Goal: Transaction & Acquisition: Purchase product/service

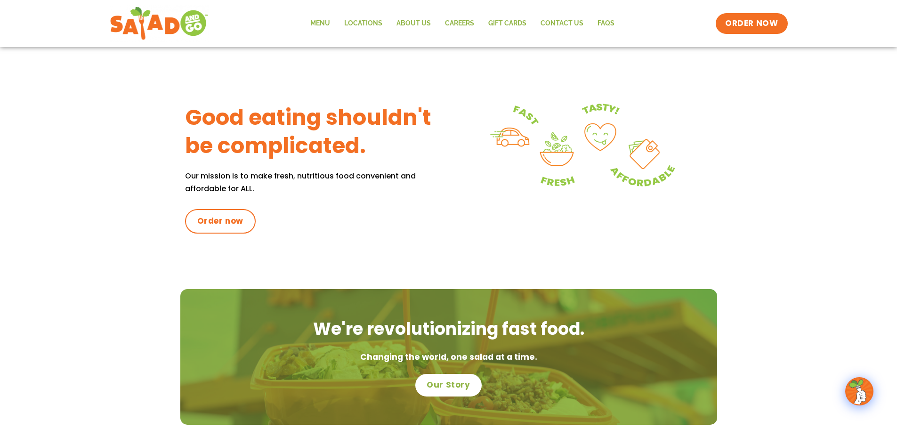
scroll to position [235, 0]
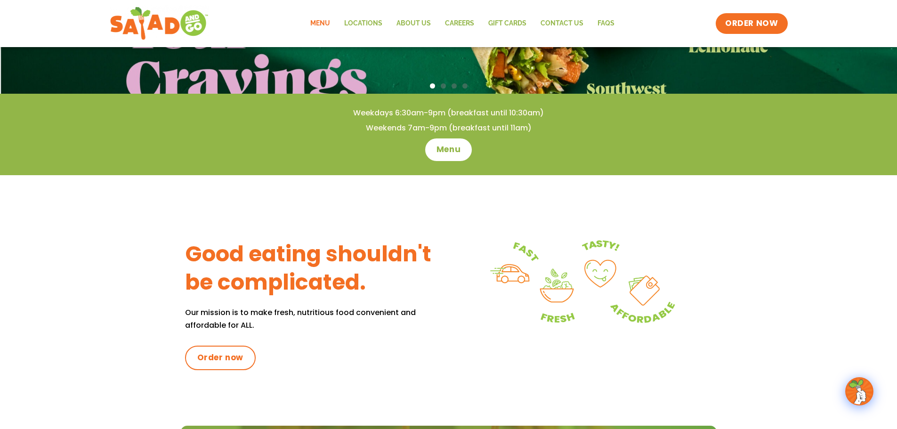
click at [322, 21] on link "Menu" at bounding box center [320, 24] width 34 height 22
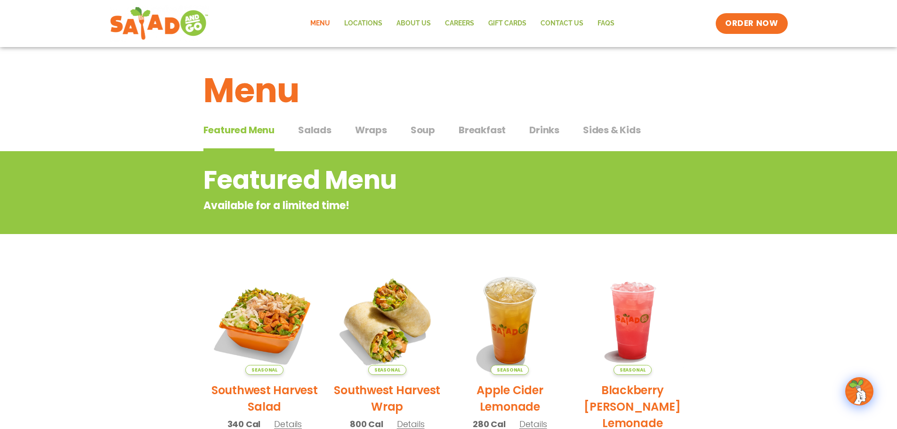
click at [315, 129] on span "Salads" at bounding box center [314, 130] width 33 height 14
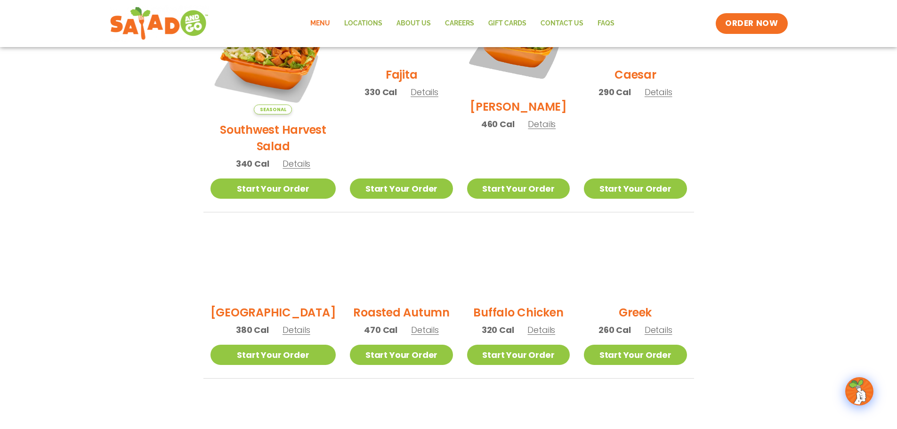
scroll to position [330, 0]
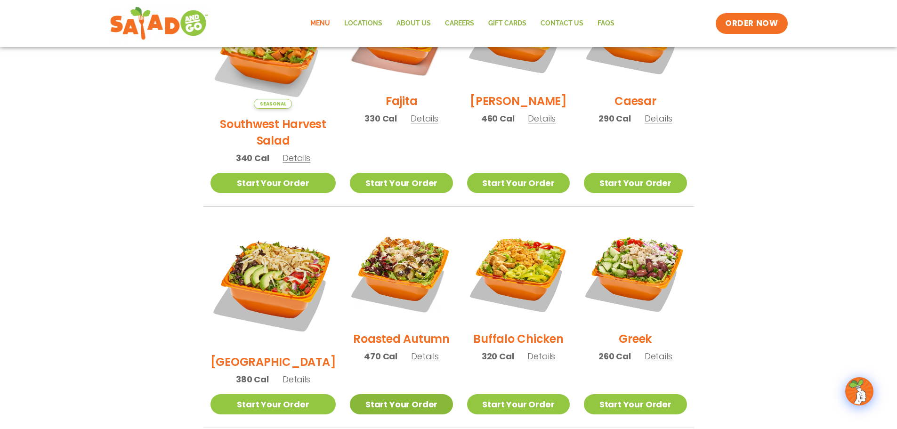
click at [372, 394] on link "Start Your Order" at bounding box center [401, 404] width 103 height 20
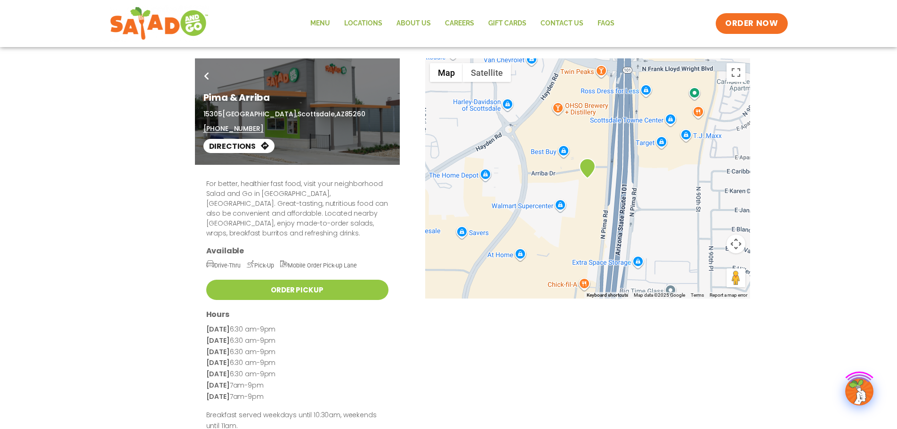
scroll to position [47, 0]
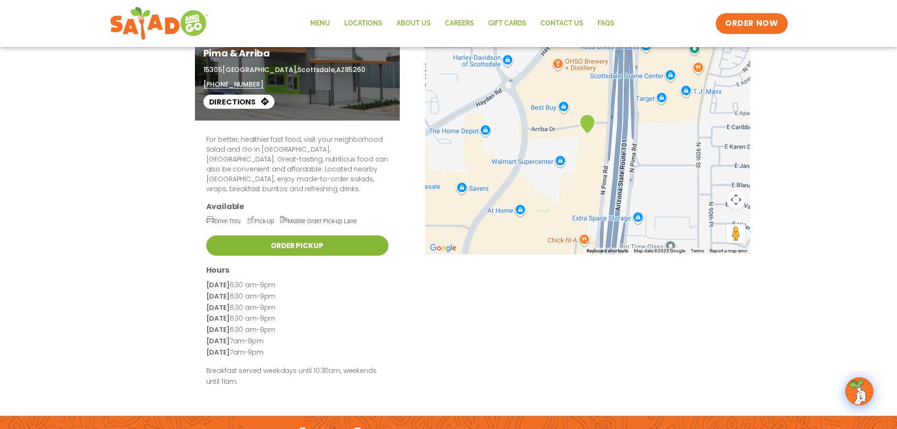
click at [280, 235] on link "Order Pickup" at bounding box center [297, 245] width 182 height 20
